Goal: Navigation & Orientation: Find specific page/section

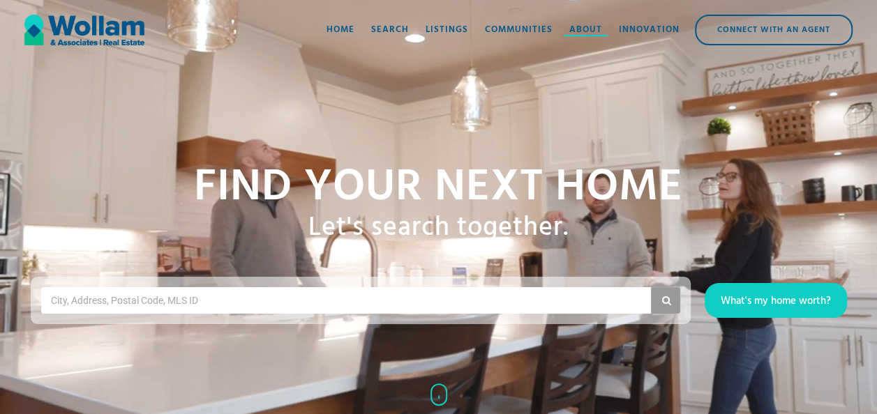
click at [585, 24] on div "About" at bounding box center [585, 30] width 33 height 14
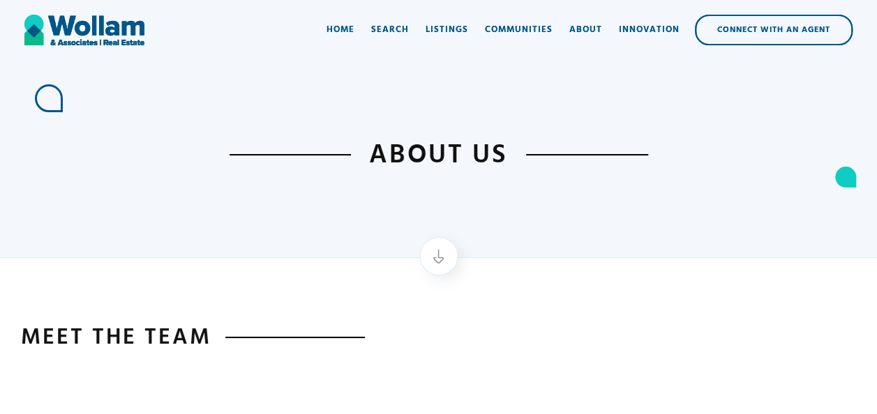
click at [437, 255] on img at bounding box center [439, 257] width 14 height 14
click at [463, 161] on h1 "about us" at bounding box center [438, 155] width 175 height 36
click at [439, 262] on img at bounding box center [439, 257] width 14 height 14
click at [653, 26] on div "Innovation" at bounding box center [649, 30] width 61 height 14
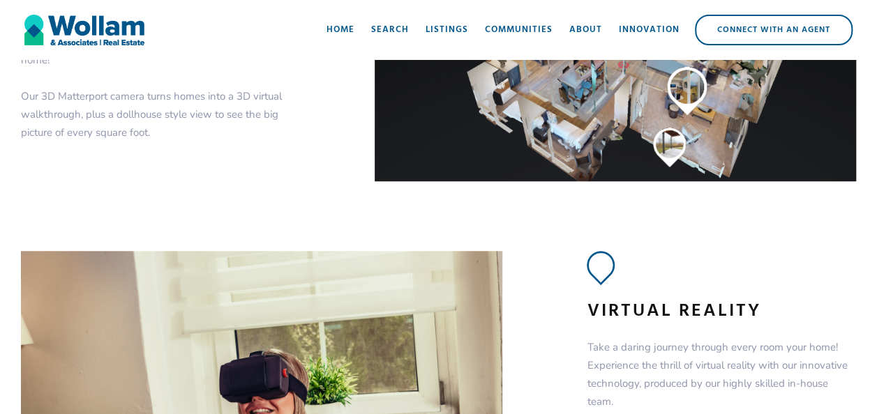
scroll to position [248, 0]
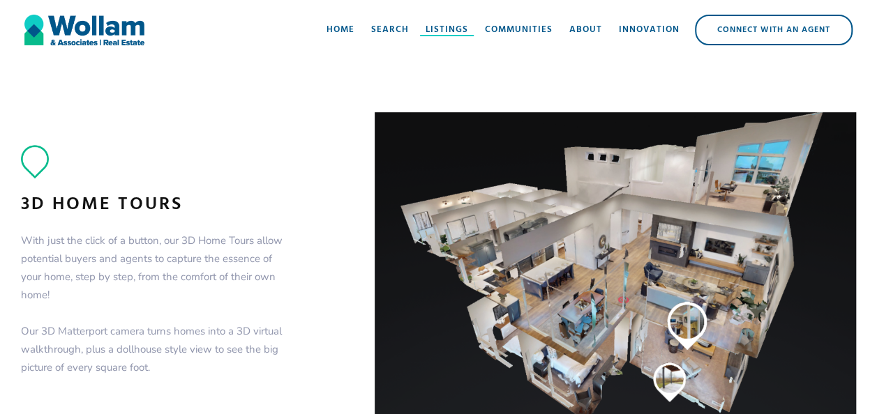
click at [441, 21] on link "Listings" at bounding box center [446, 30] width 59 height 42
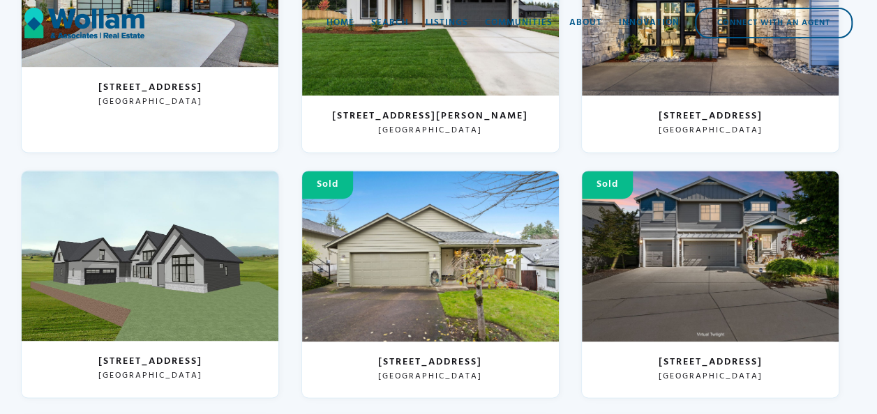
scroll to position [976, 0]
